Goal: Information Seeking & Learning: Learn about a topic

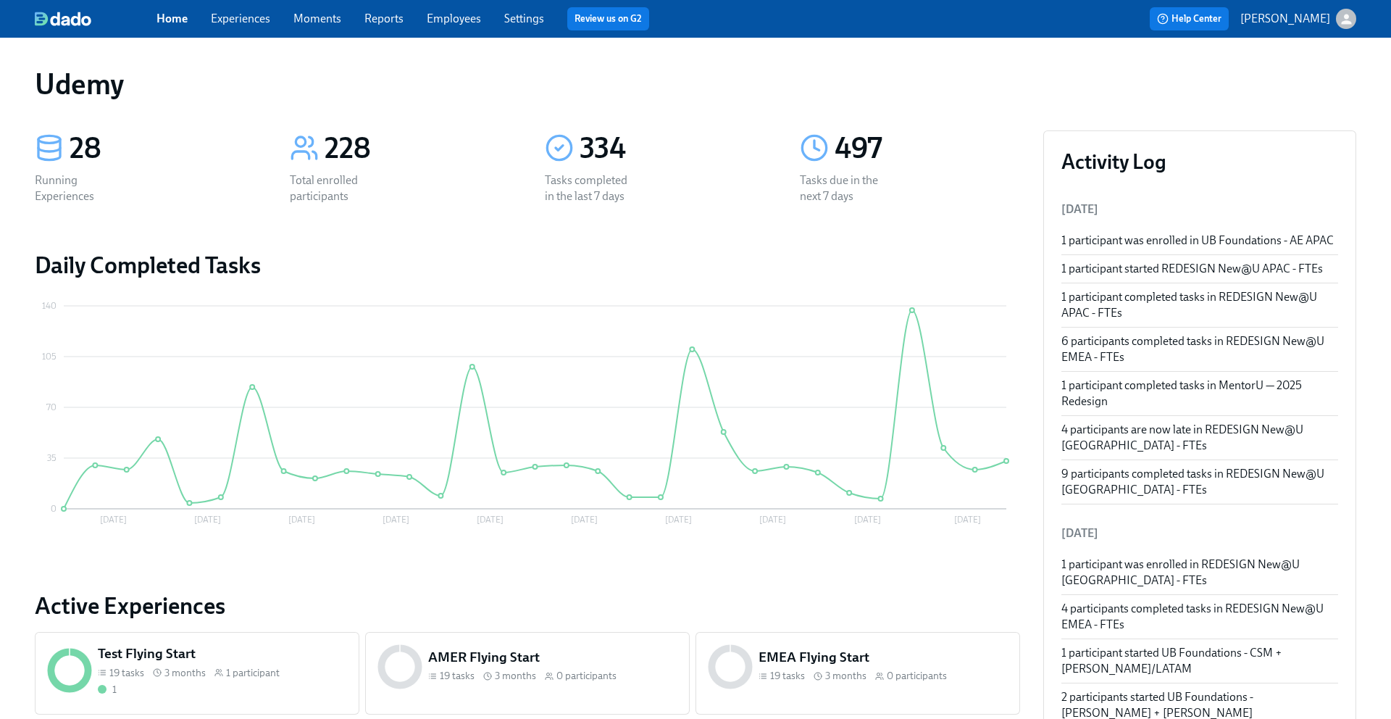
click at [228, 12] on link "Experiences" at bounding box center [240, 19] width 59 height 14
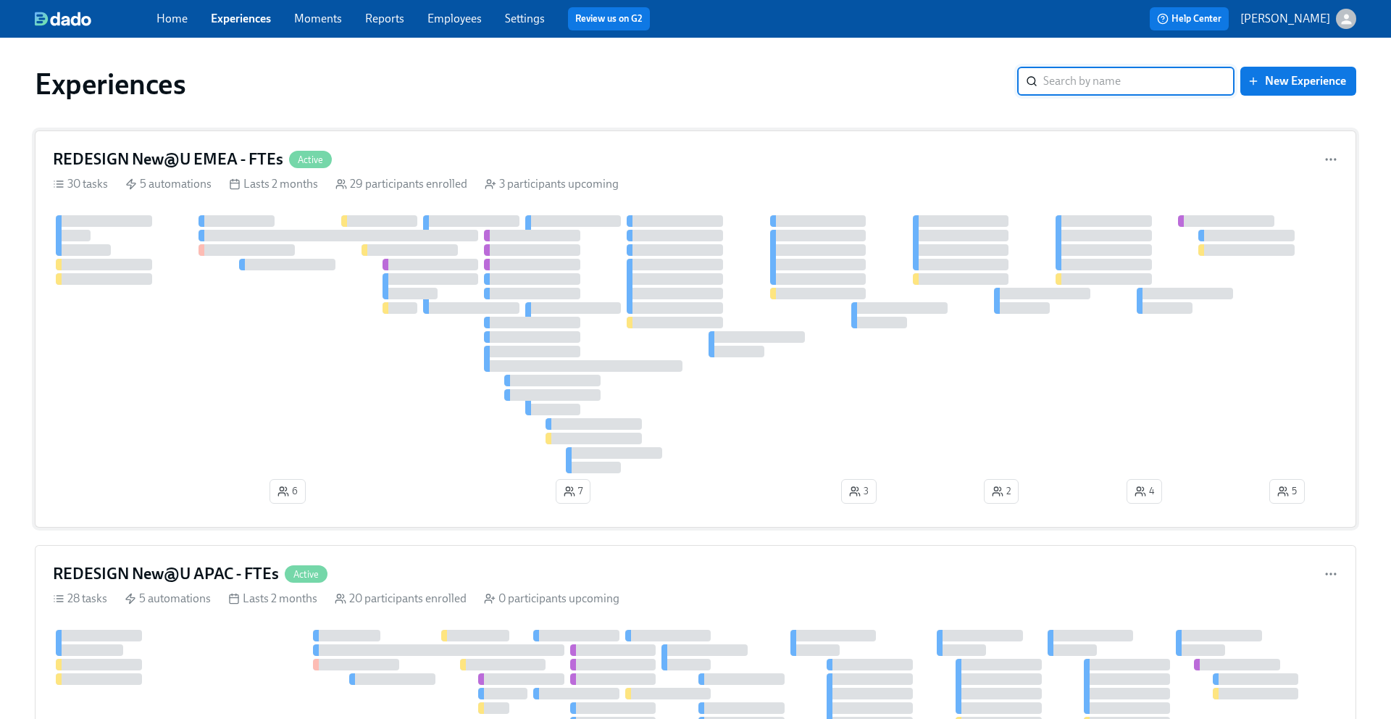
click at [199, 161] on h4 "REDESIGN New@U EMEA - FTEs" at bounding box center [168, 160] width 230 height 22
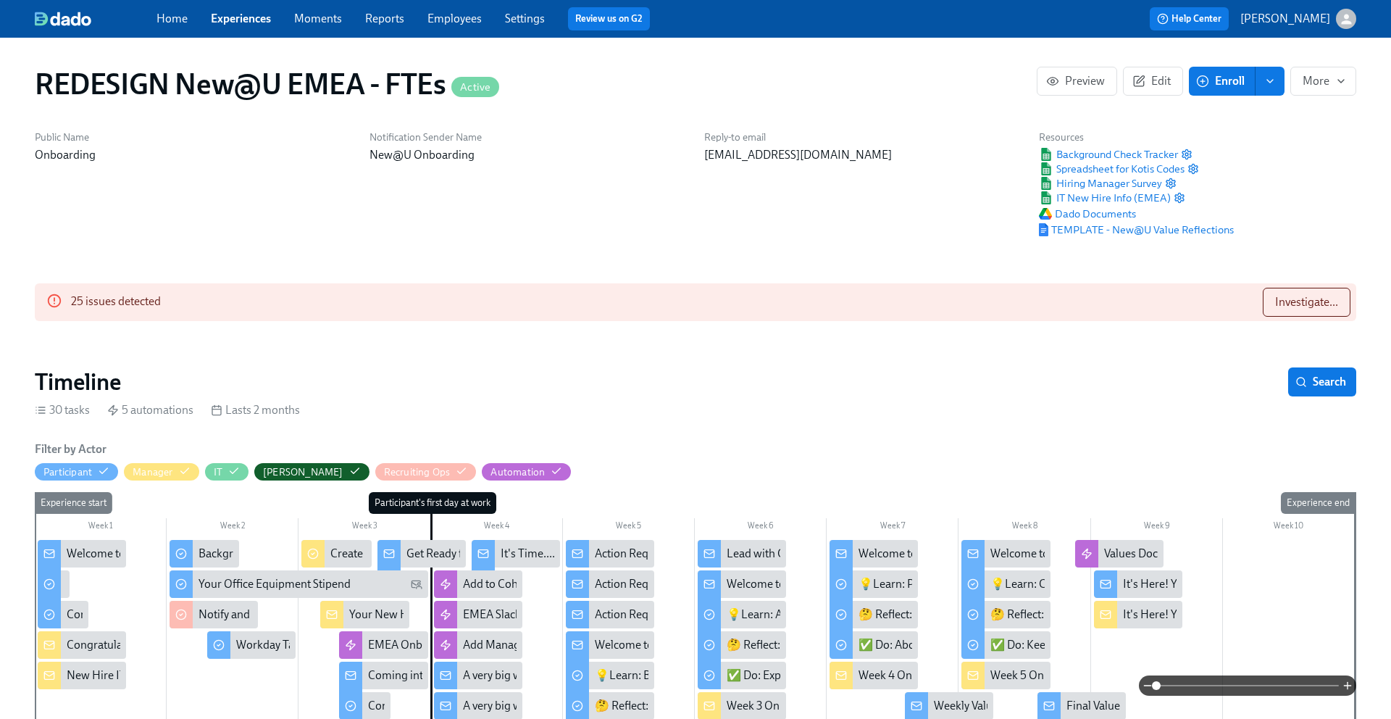
scroll to position [0, 8695]
click at [1178, 225] on span "TEMPLATE - New@U Value Reflections" at bounding box center [1136, 229] width 195 height 14
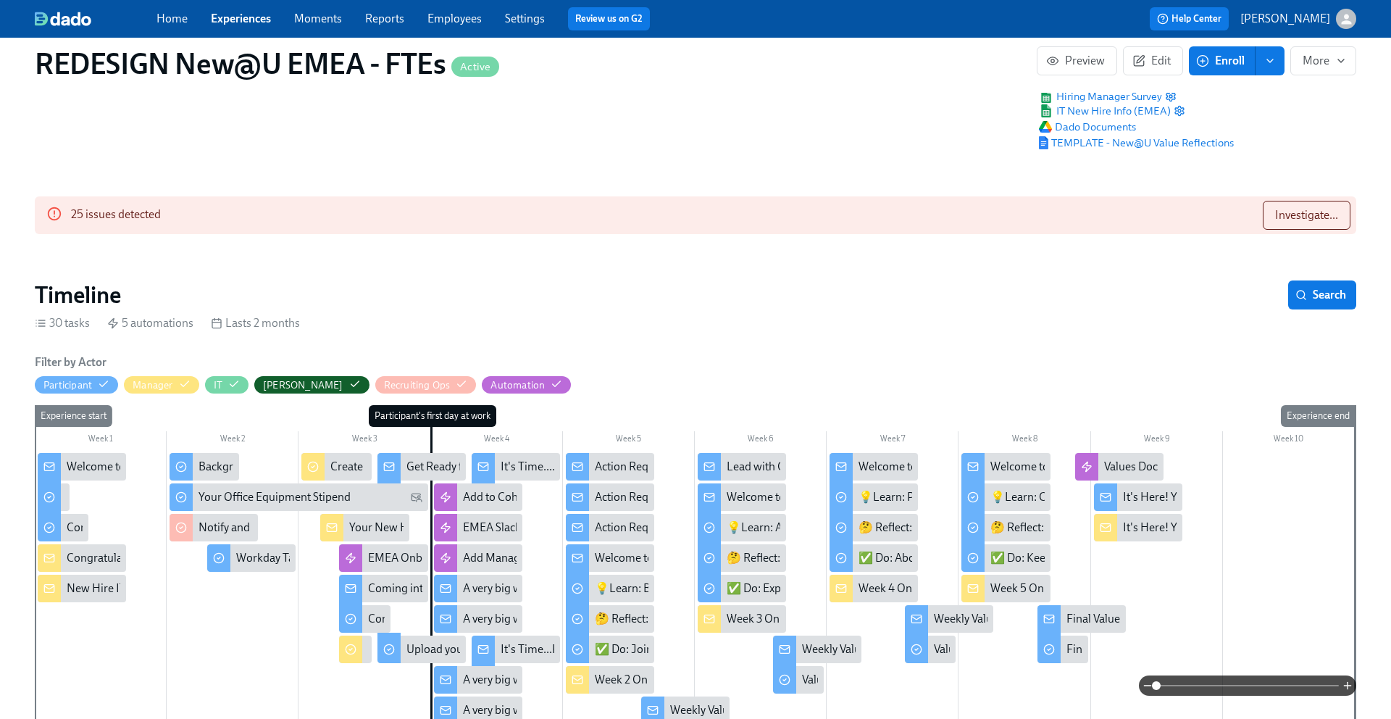
scroll to position [97, 0]
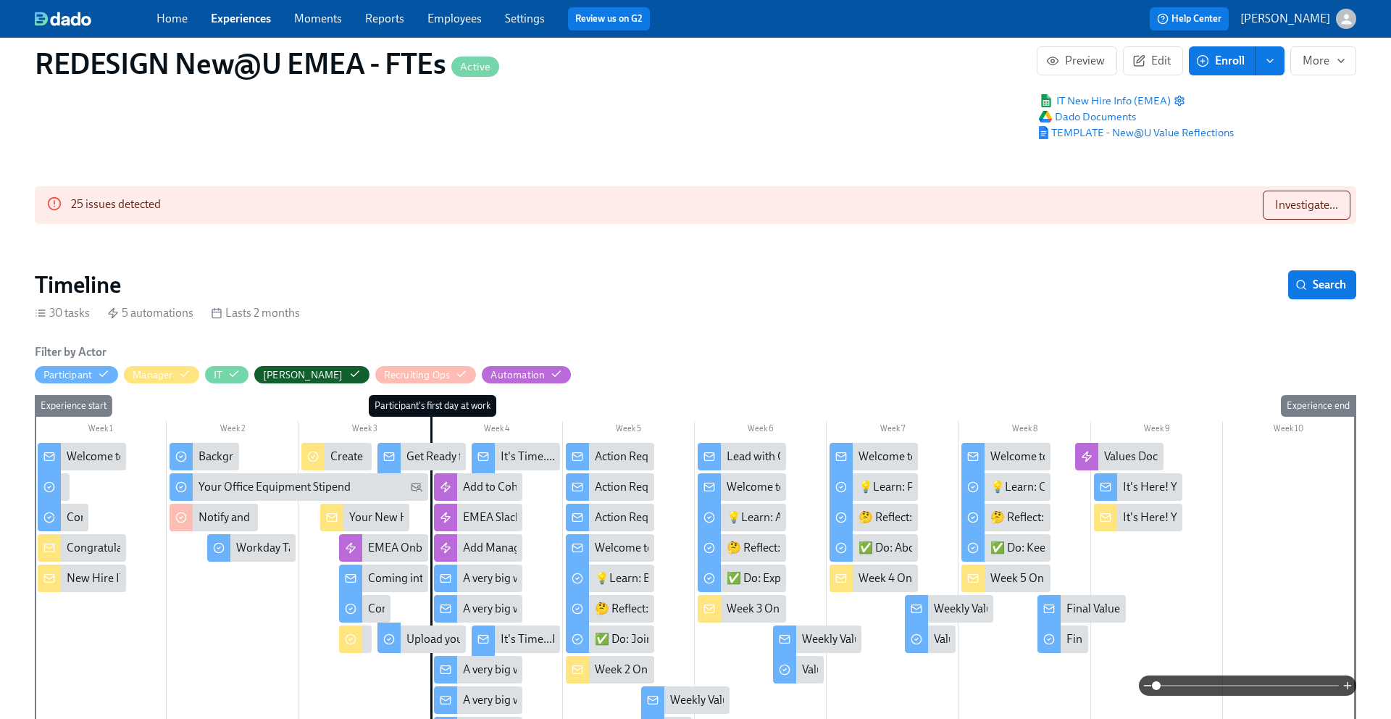
click at [1121, 486] on div "It's Here! Your 5 Week Values Reflection" at bounding box center [1138, 487] width 88 height 28
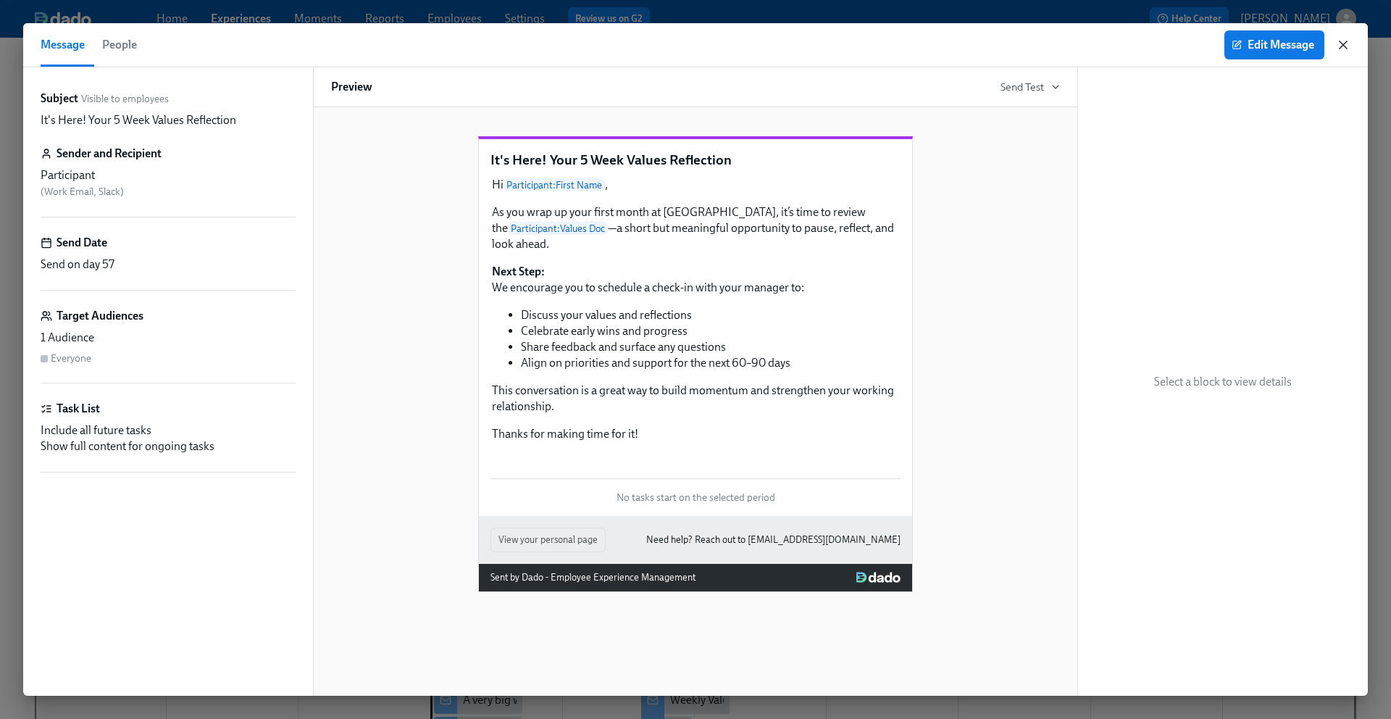
click at [1343, 41] on icon "button" at bounding box center [1343, 45] width 14 height 14
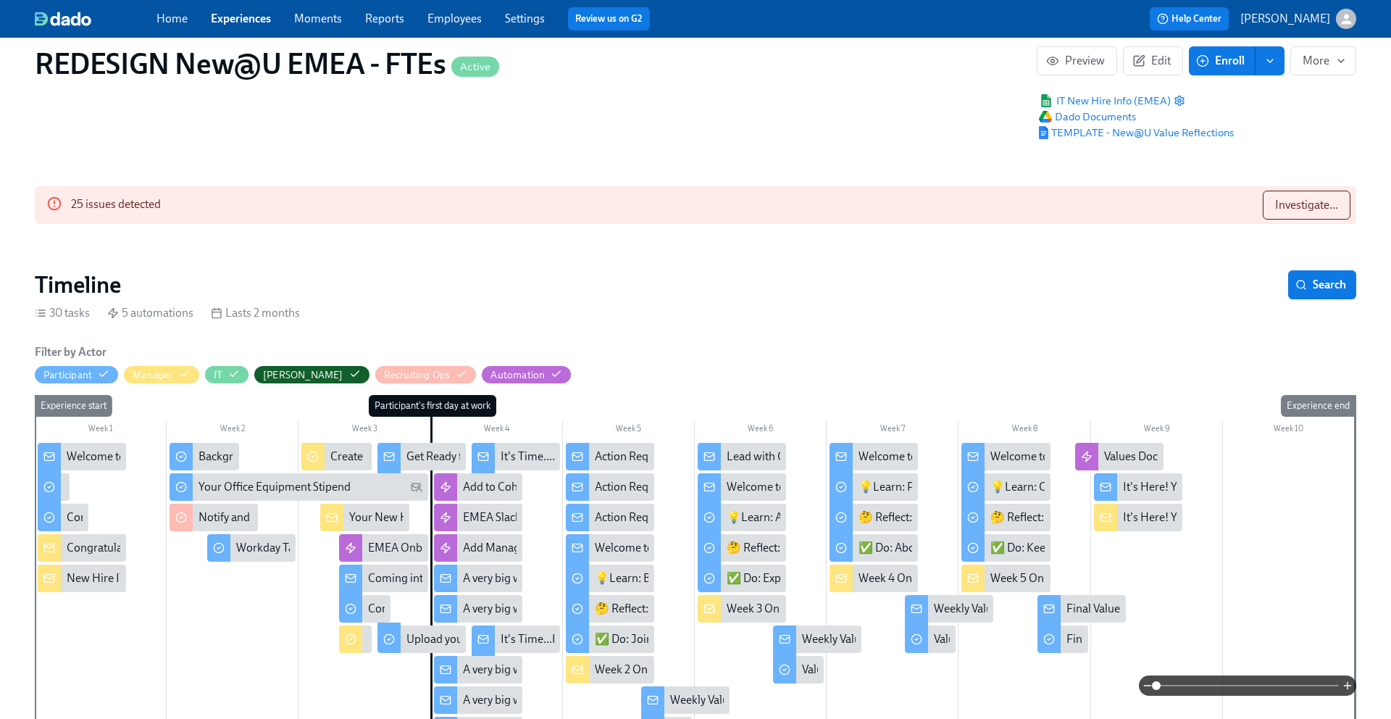
click at [230, 20] on link "Experiences" at bounding box center [241, 19] width 60 height 14
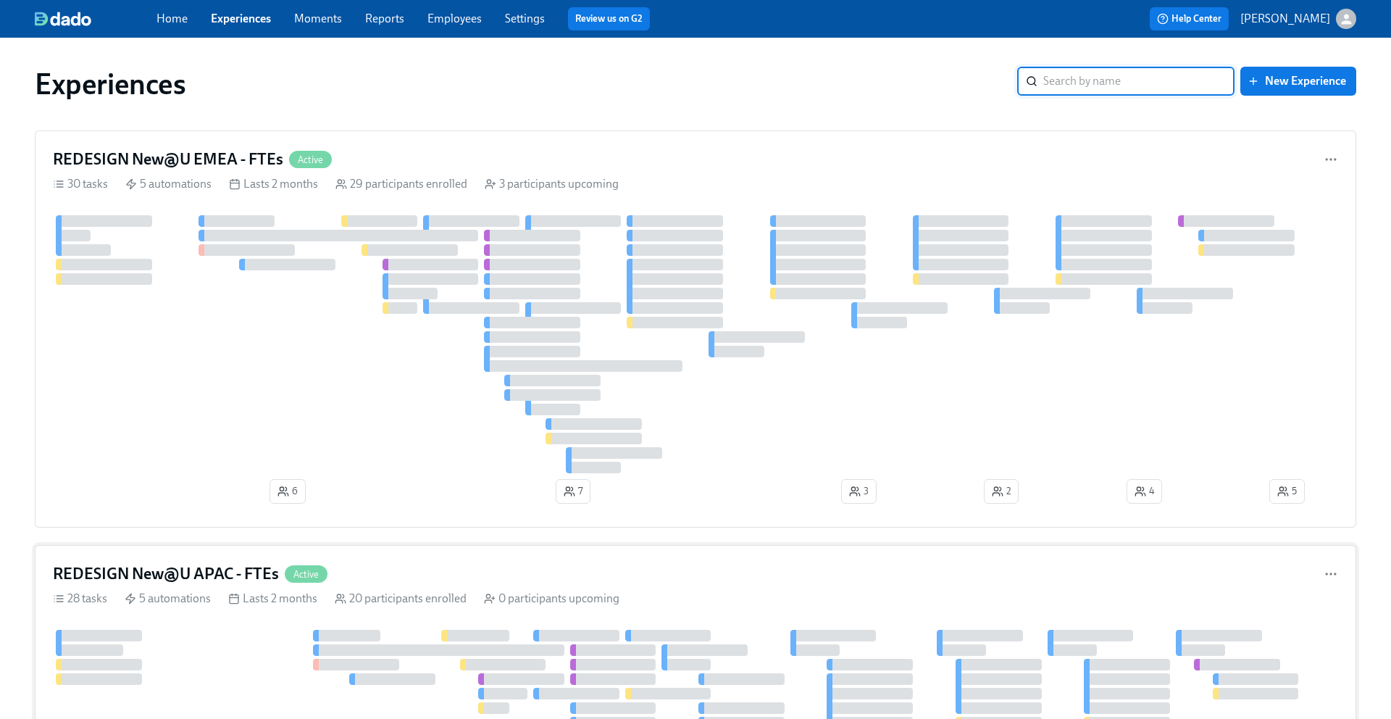
click at [207, 573] on h4 "REDESIGN New@U APAC - FTEs" at bounding box center [166, 574] width 226 height 22
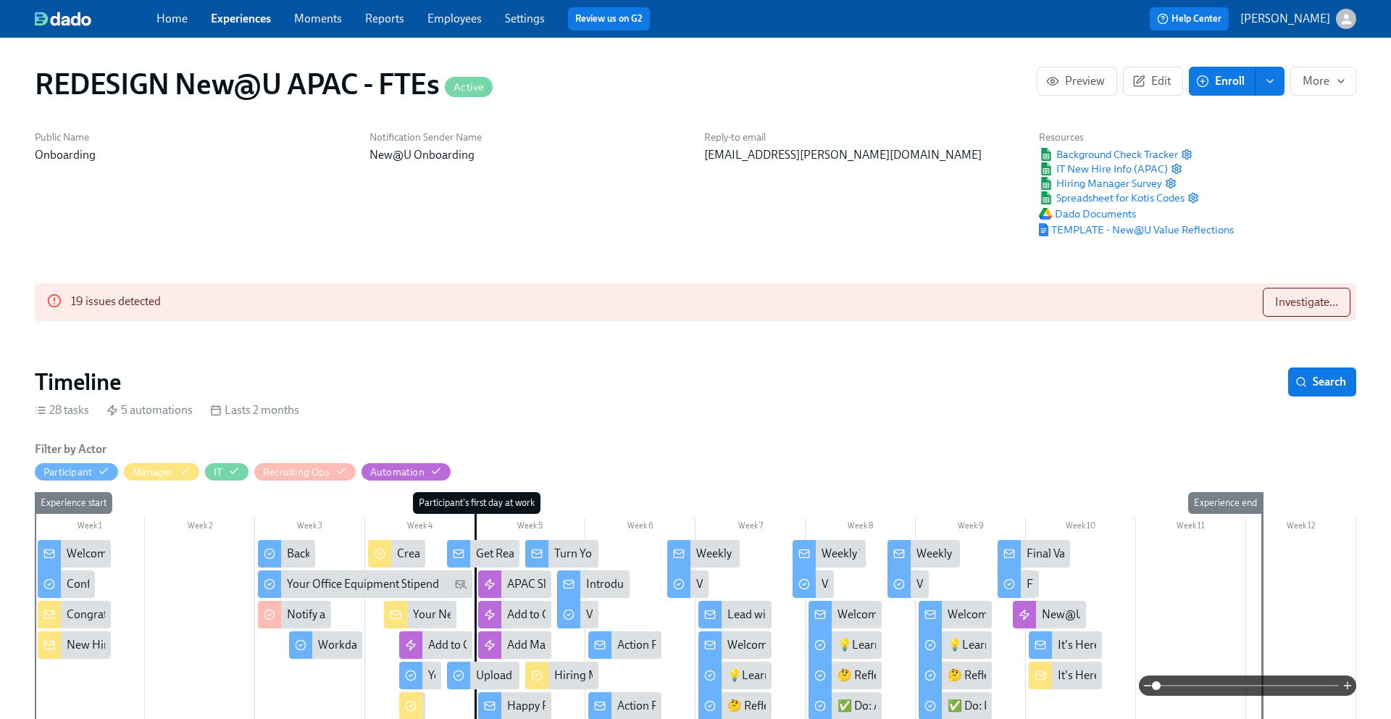
scroll to position [0, 9840]
click at [1156, 235] on span "TEMPLATE - New@U Value Reflections" at bounding box center [1136, 229] width 195 height 14
click at [244, 14] on link "Experiences" at bounding box center [241, 19] width 60 height 14
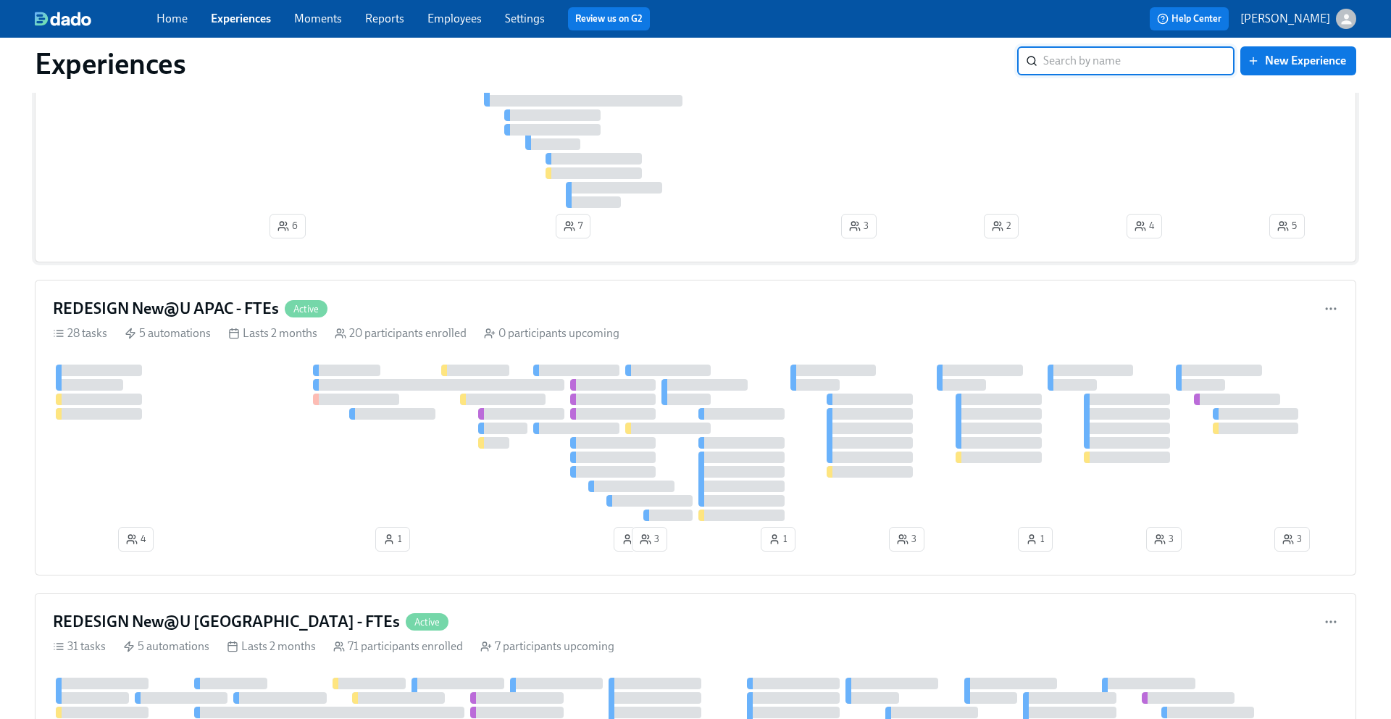
scroll to position [389, 0]
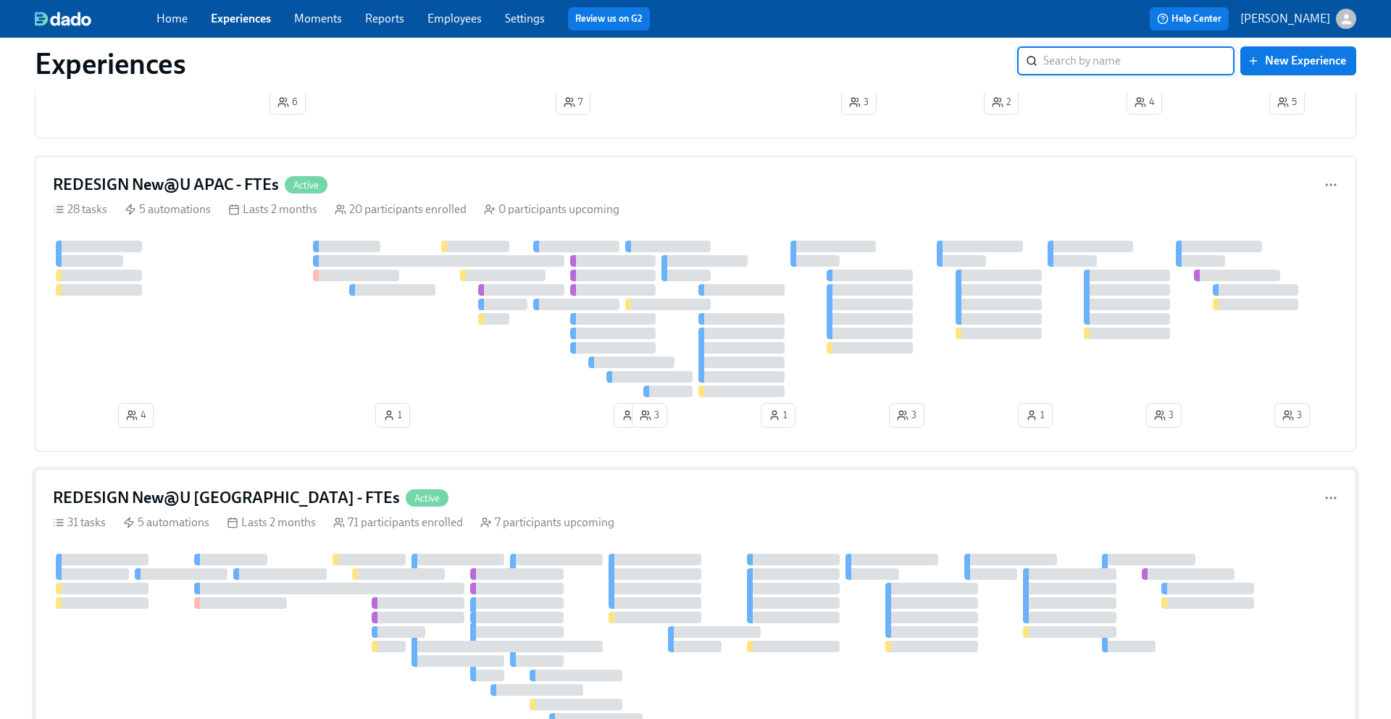
click at [209, 499] on h4 "REDESIGN New@U [GEOGRAPHIC_DATA] - FTEs" at bounding box center [226, 498] width 347 height 22
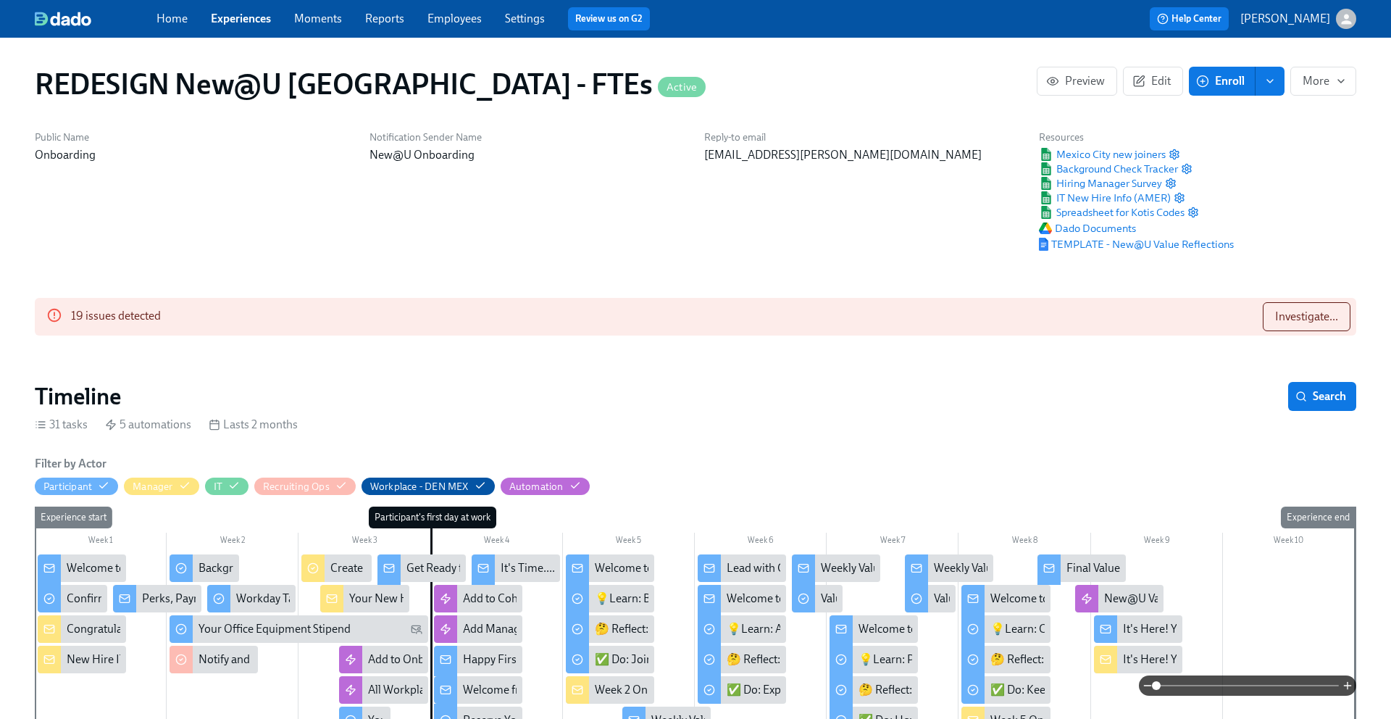
scroll to position [0, 11443]
click at [1182, 243] on span "TEMPLATE - New@U Value Reflections" at bounding box center [1136, 244] width 195 height 14
click at [1164, 245] on span "TEMPLATE - New@U Value Reflections" at bounding box center [1136, 244] width 195 height 14
click at [941, 204] on div "Reply-to email [PERSON_NAME][EMAIL_ADDRESS][PERSON_NAME][DOMAIN_NAME]" at bounding box center [863, 191] width 335 height 138
click at [1096, 246] on span "TEMPLATE - New@U Value Reflections" at bounding box center [1136, 244] width 195 height 14
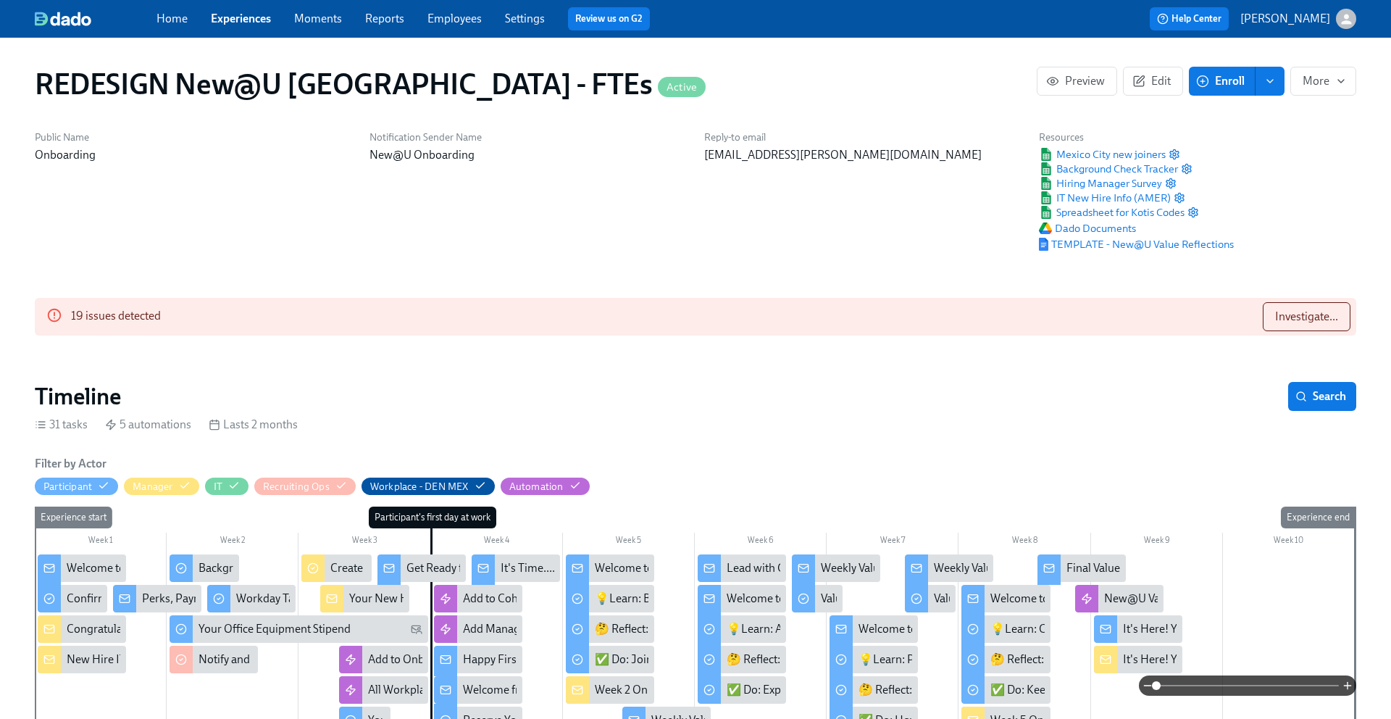
click at [223, 21] on link "Experiences" at bounding box center [241, 19] width 60 height 14
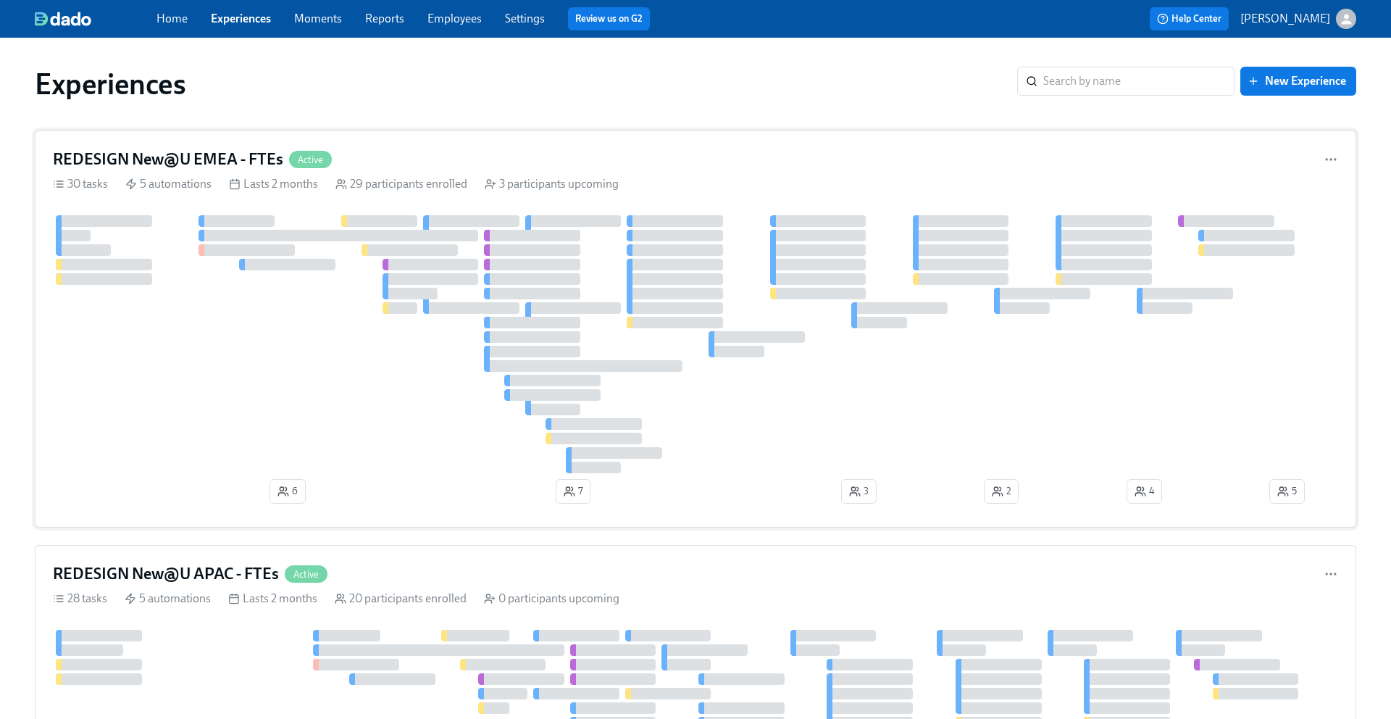
click at [225, 161] on h4 "REDESIGN New@U EMEA - FTEs" at bounding box center [168, 160] width 230 height 22
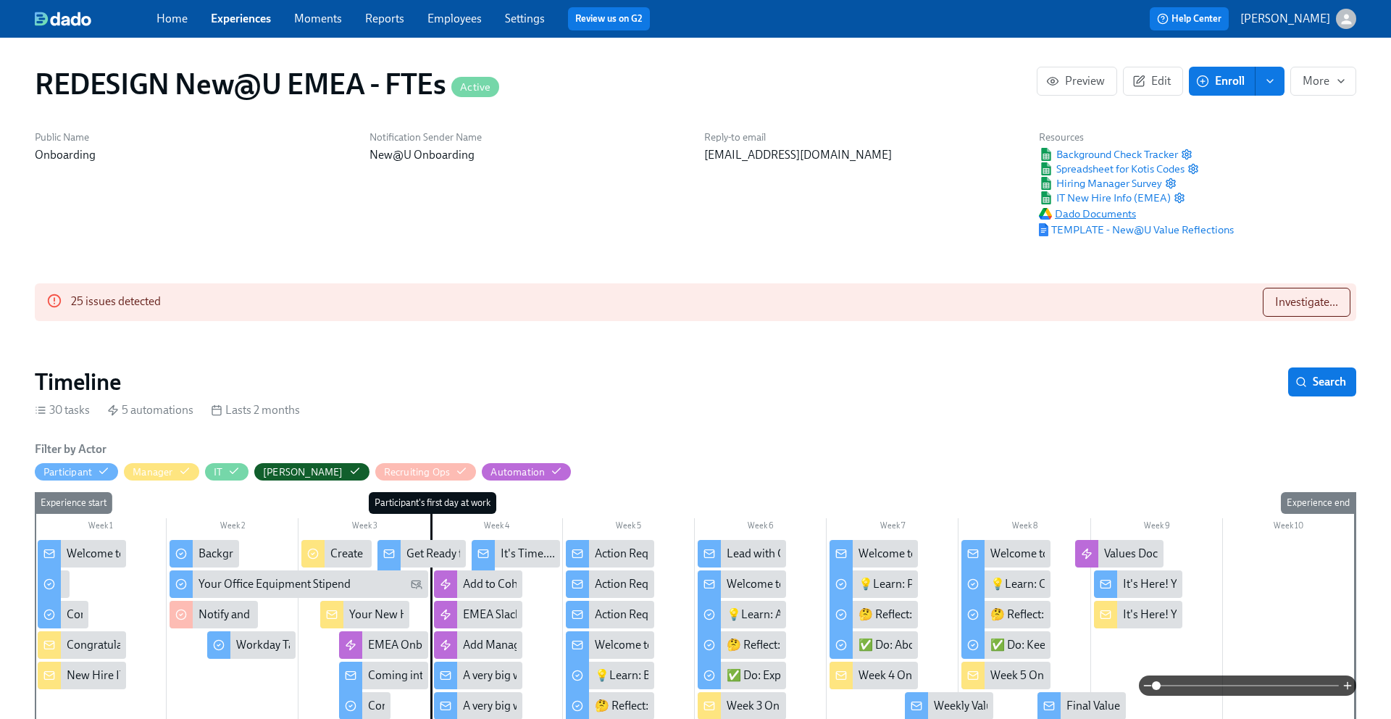
scroll to position [0, 8695]
click at [1147, 230] on span "TEMPLATE - New@U Value Reflections" at bounding box center [1136, 229] width 195 height 14
click at [240, 20] on link "Experiences" at bounding box center [241, 19] width 60 height 14
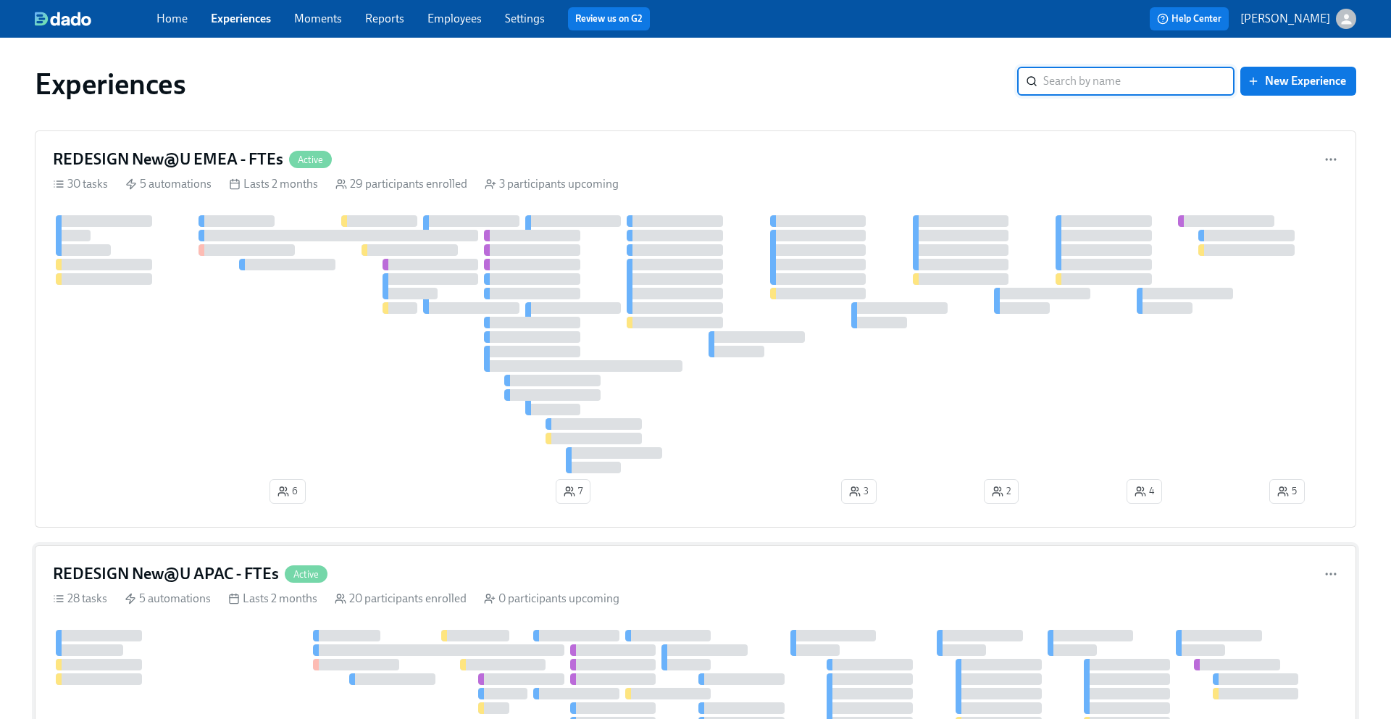
click at [210, 570] on h4 "REDESIGN New@U APAC - FTEs" at bounding box center [166, 574] width 226 height 22
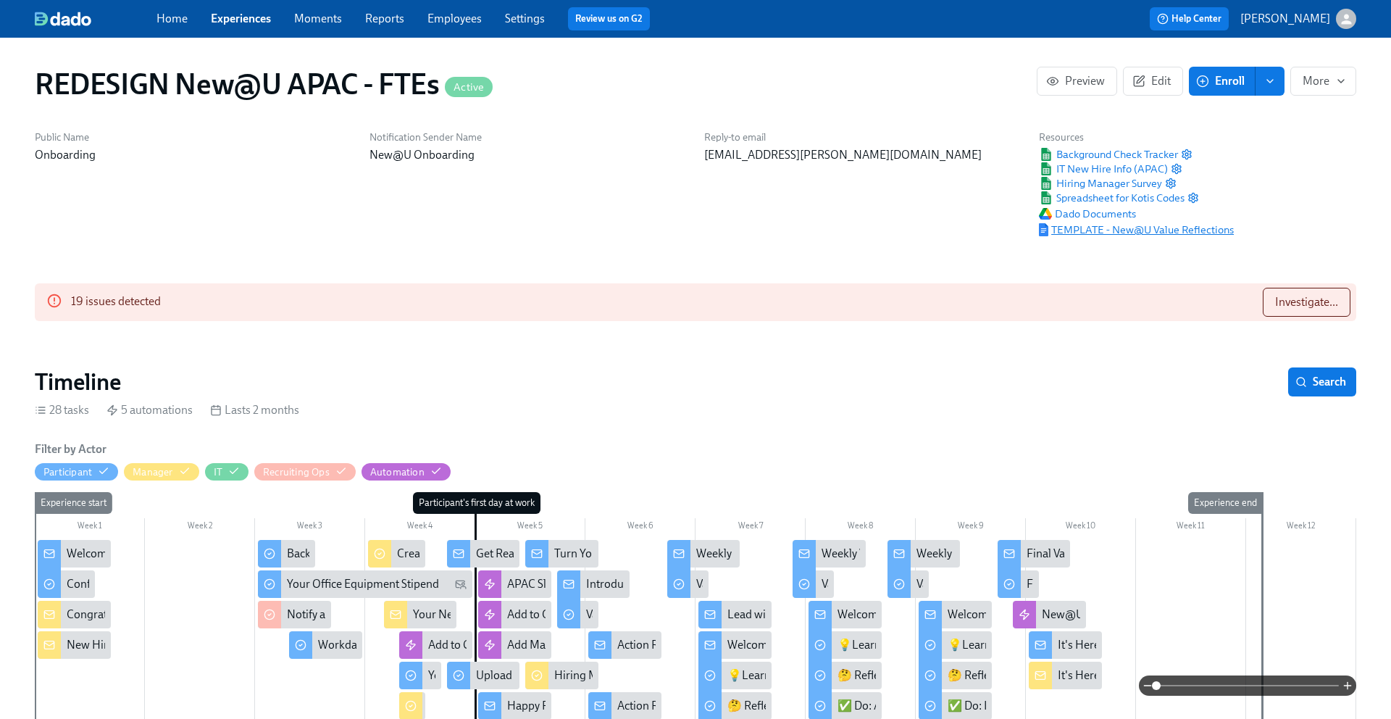
scroll to position [0, 9840]
click at [1106, 230] on span "TEMPLATE - New@U Value Reflections" at bounding box center [1136, 229] width 195 height 14
click at [956, 241] on div "Reply-to email [PERSON_NAME][EMAIL_ADDRESS][PERSON_NAME][DOMAIN_NAME]" at bounding box center [863, 184] width 335 height 124
click at [161, 16] on link "Home" at bounding box center [172, 19] width 31 height 14
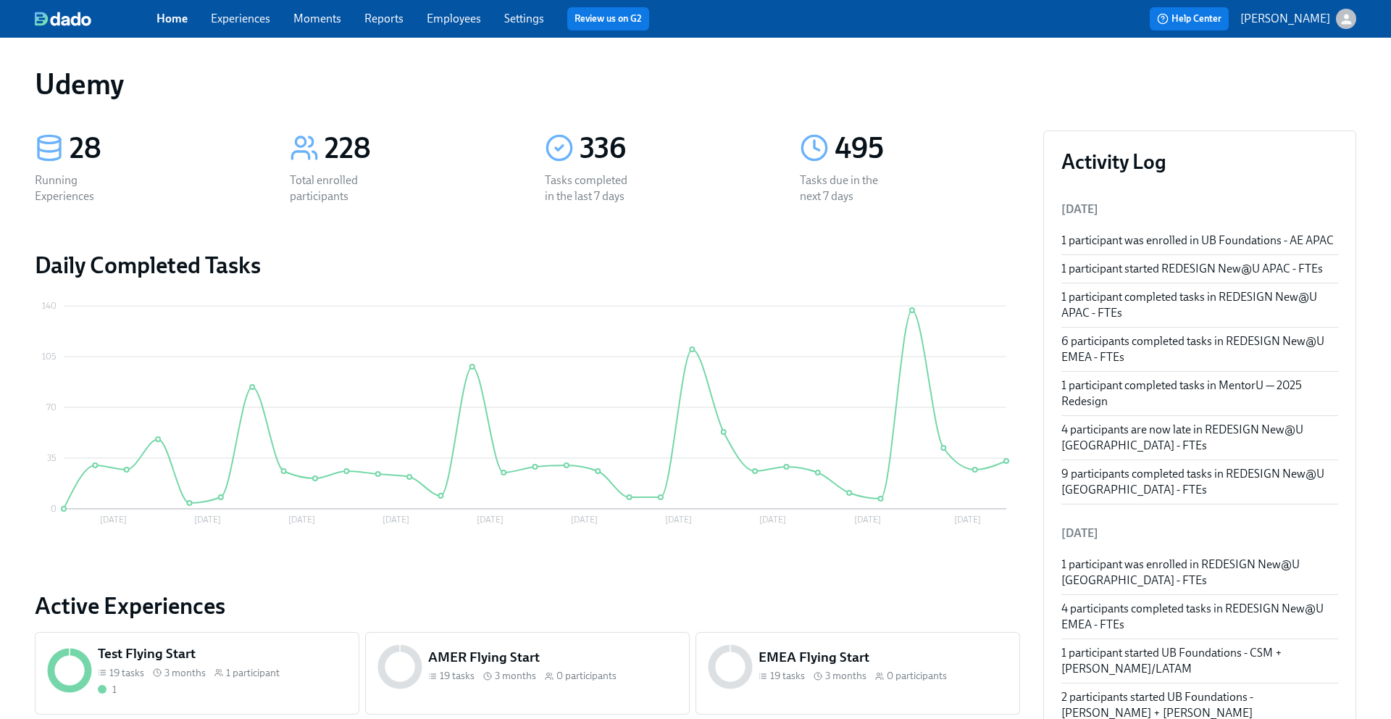
click at [233, 19] on link "Experiences" at bounding box center [240, 19] width 59 height 14
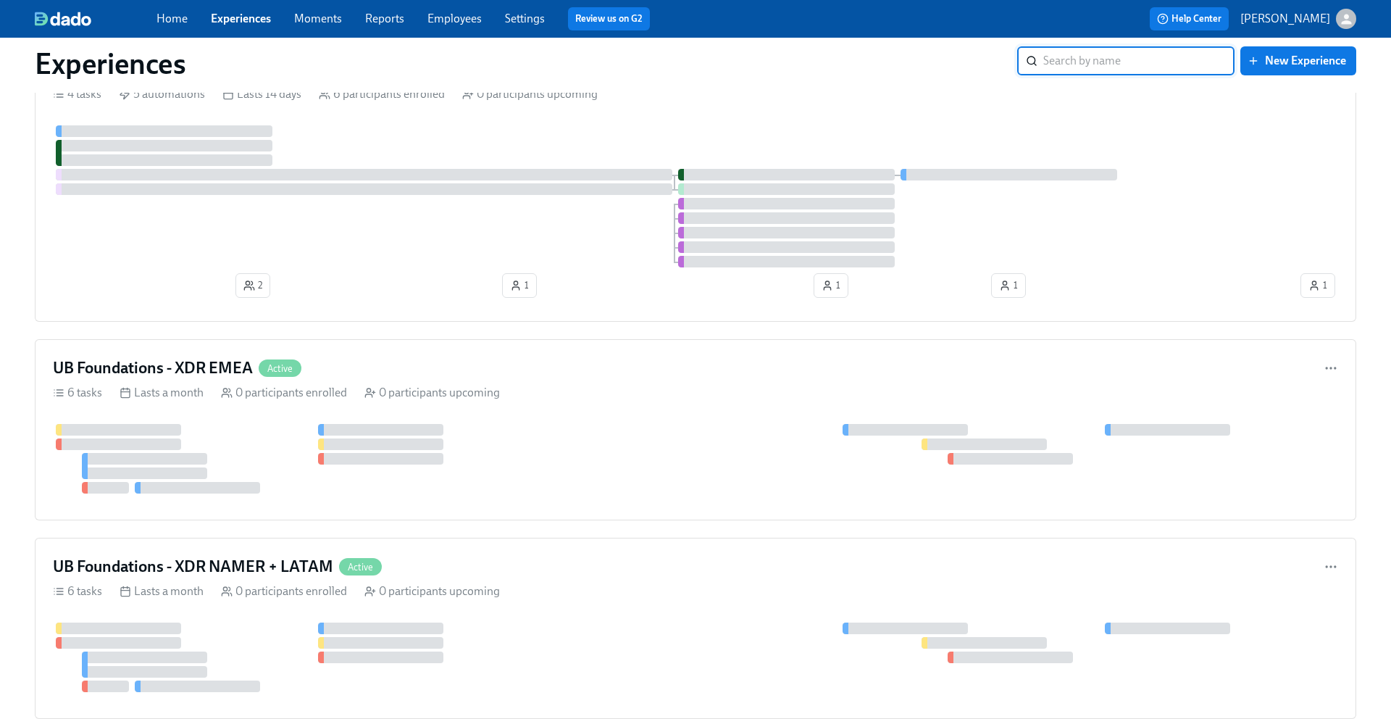
scroll to position [1720, 0]
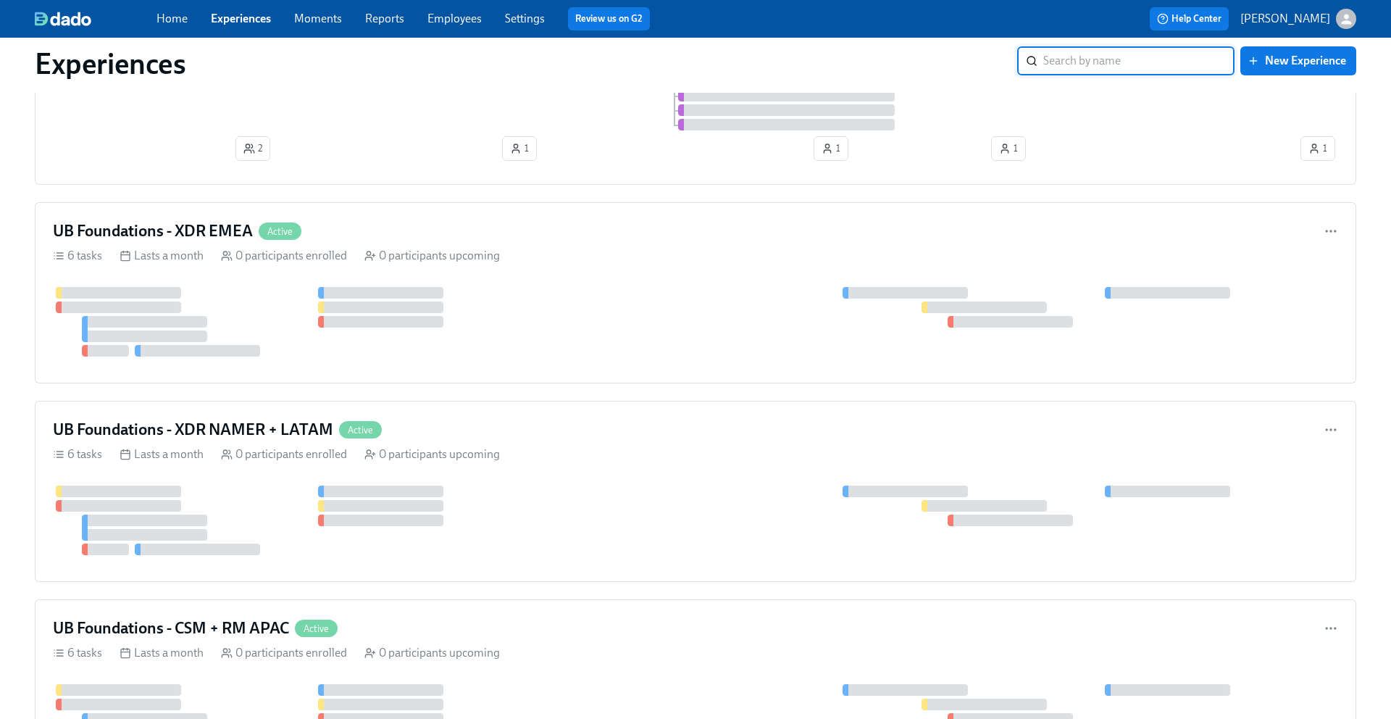
click at [175, 22] on link "Home" at bounding box center [172, 19] width 31 height 14
